Goal: Information Seeking & Learning: Learn about a topic

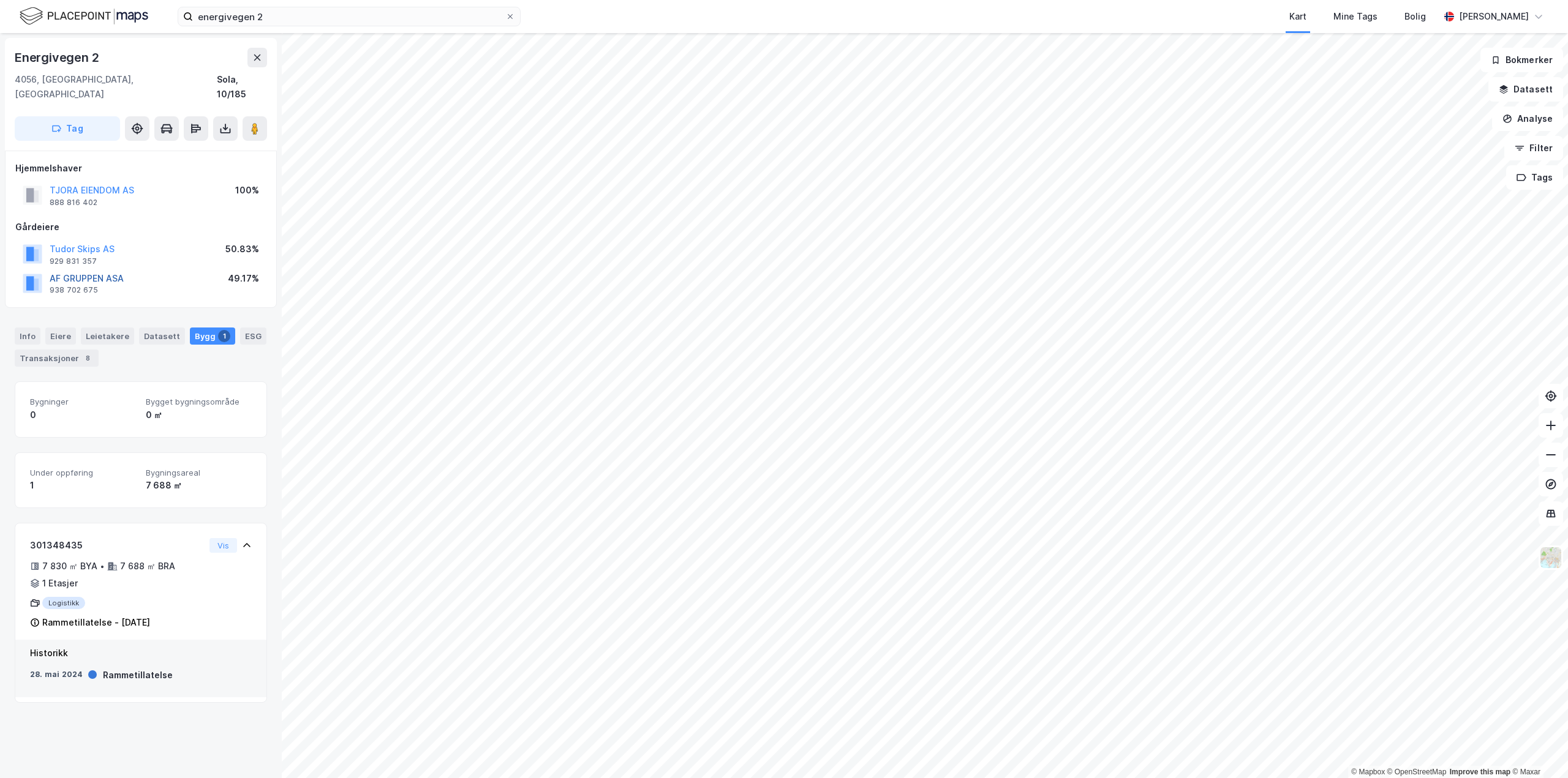
click at [0, 0] on button "AF GRUPPEN ASA" at bounding box center [0, 0] width 0 height 0
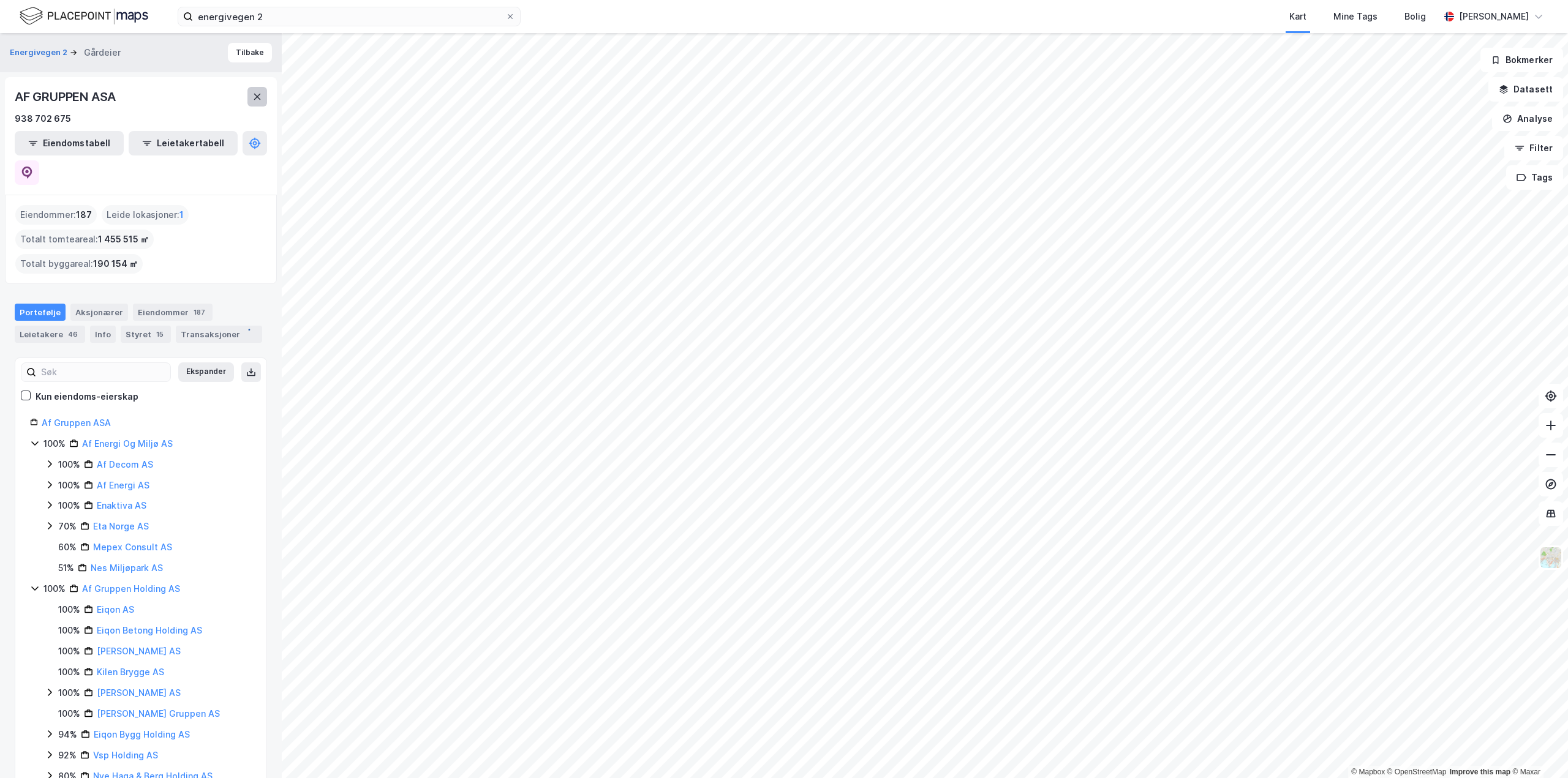
click at [258, 101] on icon at bounding box center [257, 96] width 10 height 10
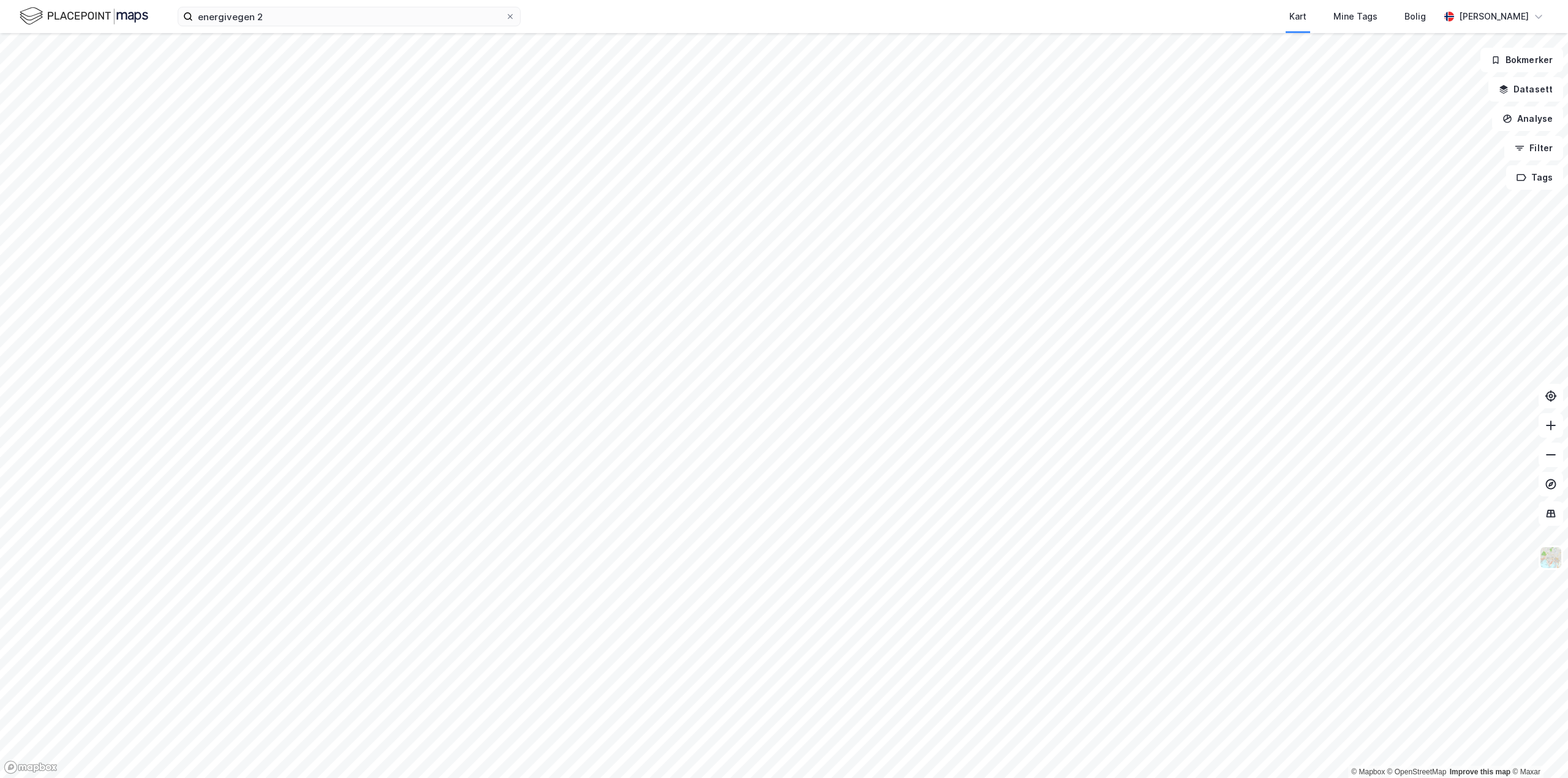
click at [304, 30] on div "energivegen 2 Kart Mine Tags Bolig [PERSON_NAME]" at bounding box center [784, 16] width 1568 height 33
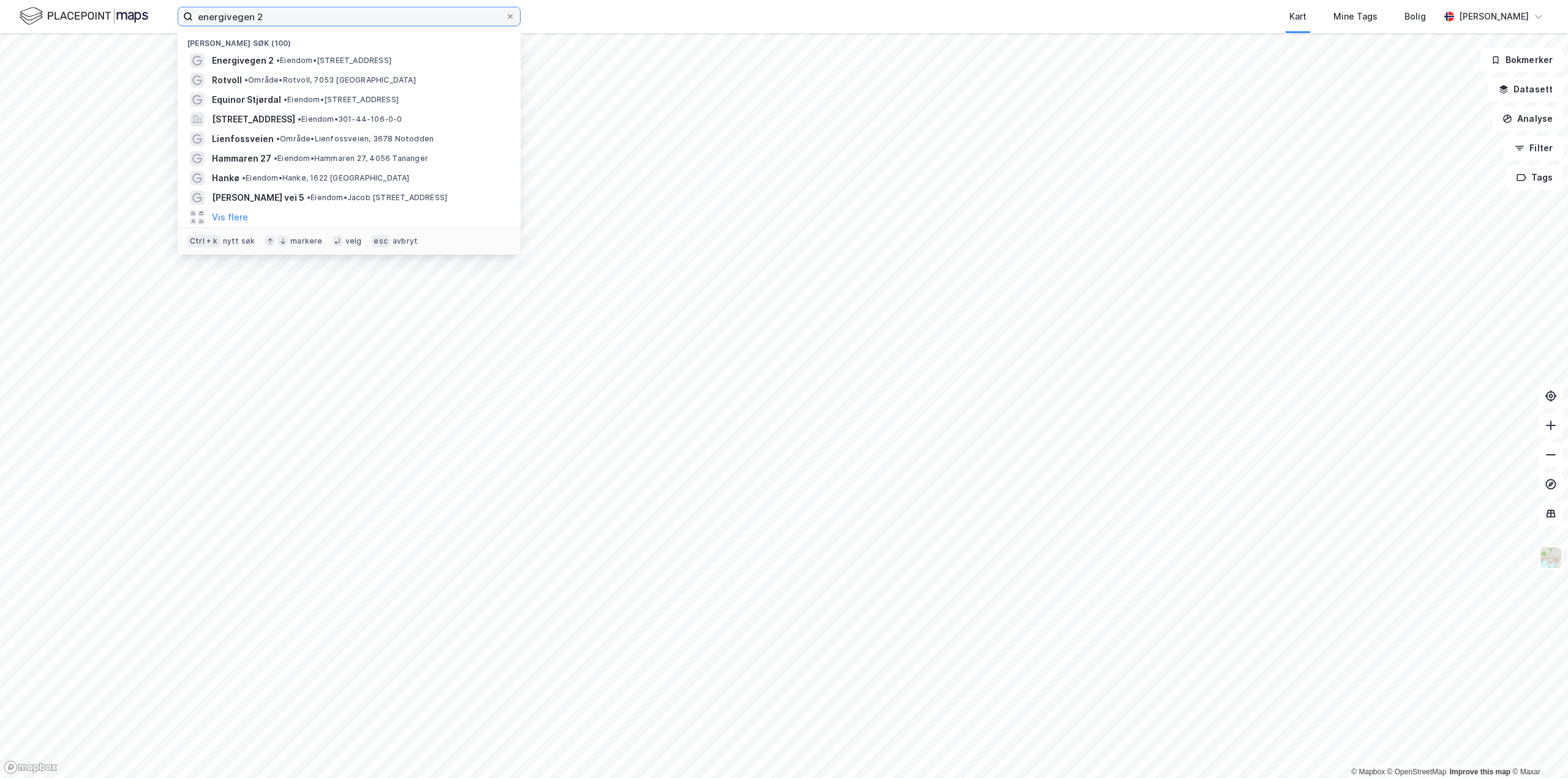
click at [310, 16] on input "energivegen 2" at bounding box center [349, 16] width 312 height 18
click at [299, 56] on span "• Eiendom • [STREET_ADDRESS]" at bounding box center [333, 60] width 115 height 10
